Goal: Check status

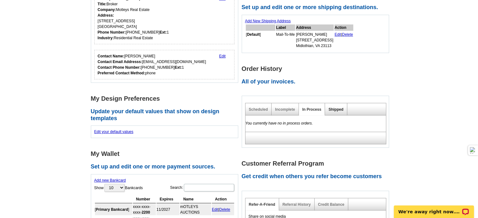
click at [334, 108] on link "Shipped" at bounding box center [335, 109] width 15 height 4
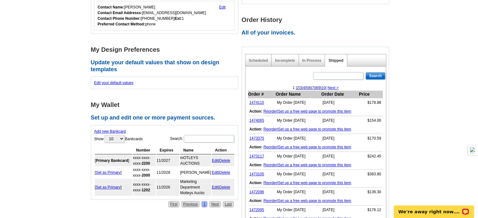
scroll to position [166, 0]
click at [259, 100] on link "1474115" at bounding box center [256, 102] width 15 height 4
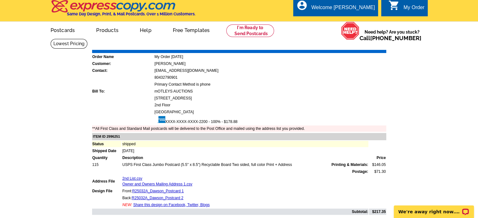
scroll to position [2, 0]
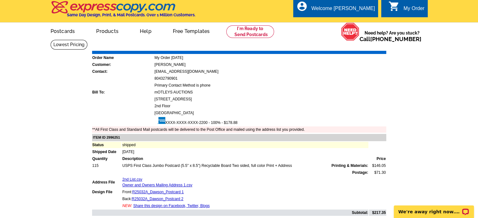
click at [319, 47] on link "Download Invoice" at bounding box center [330, 46] width 45 height 5
